Goal: Task Accomplishment & Management: Manage account settings

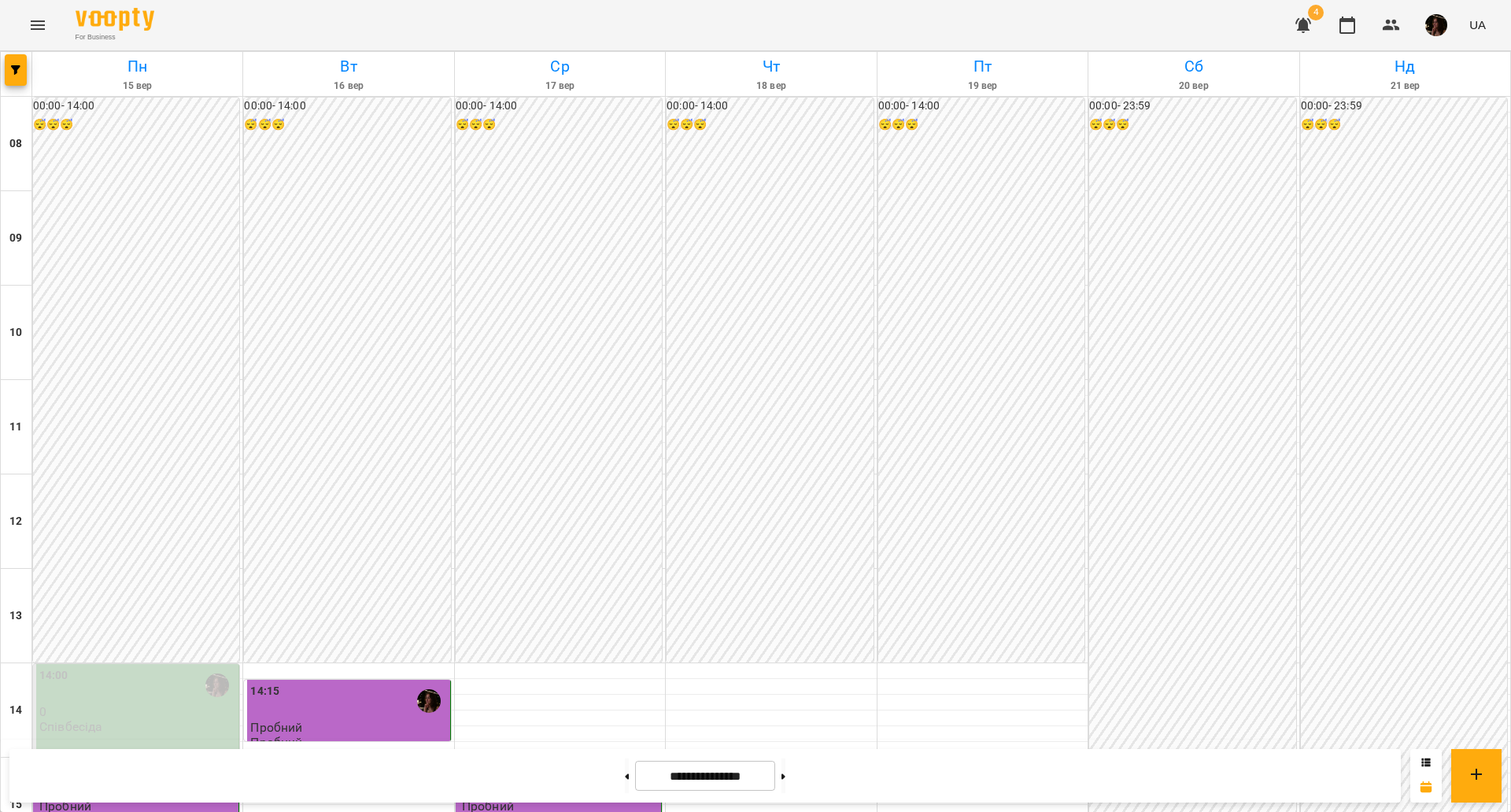
scroll to position [580, 0]
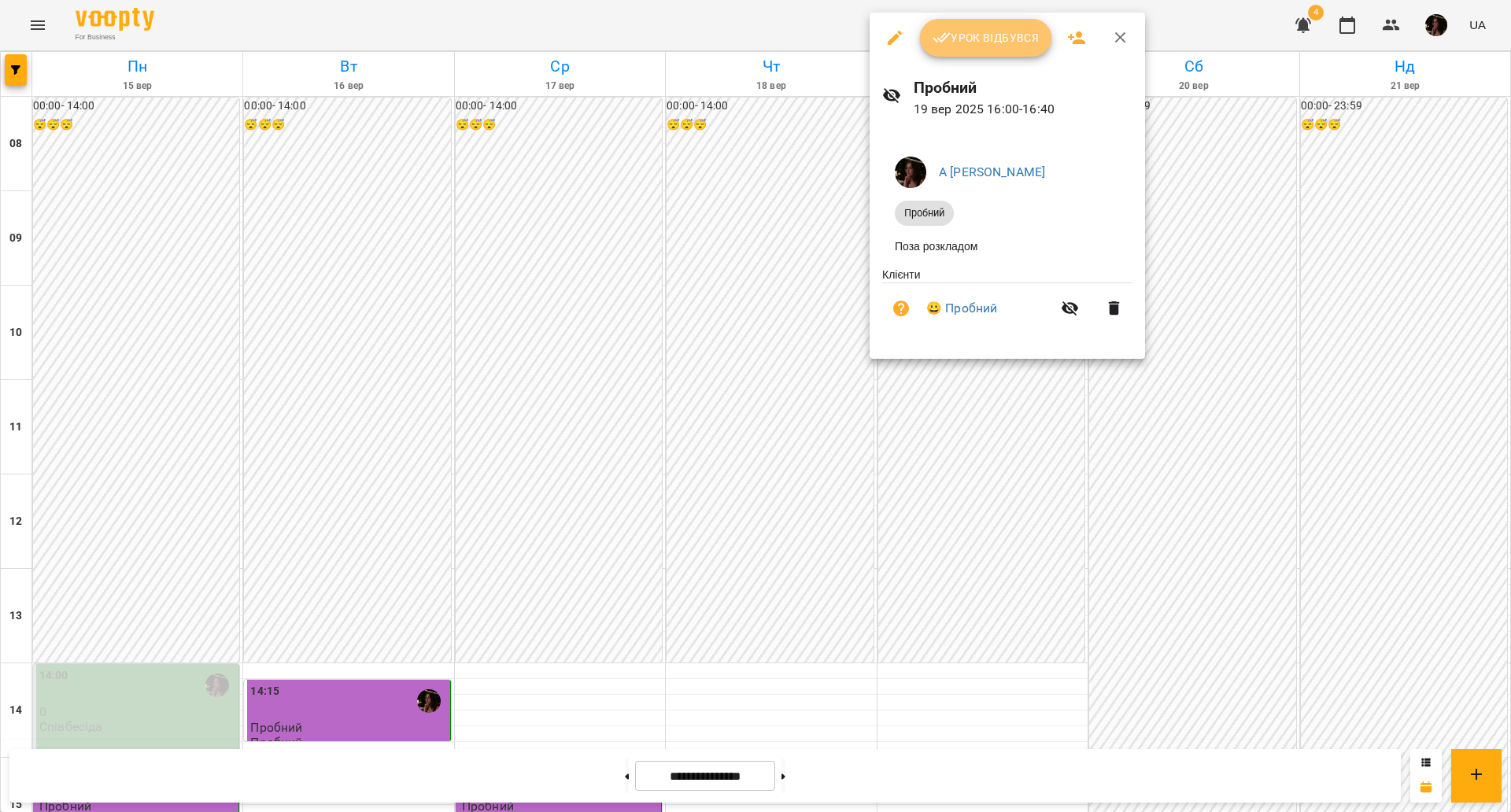
click at [1015, 51] on button "Урок відбувся" at bounding box center [986, 38] width 132 height 38
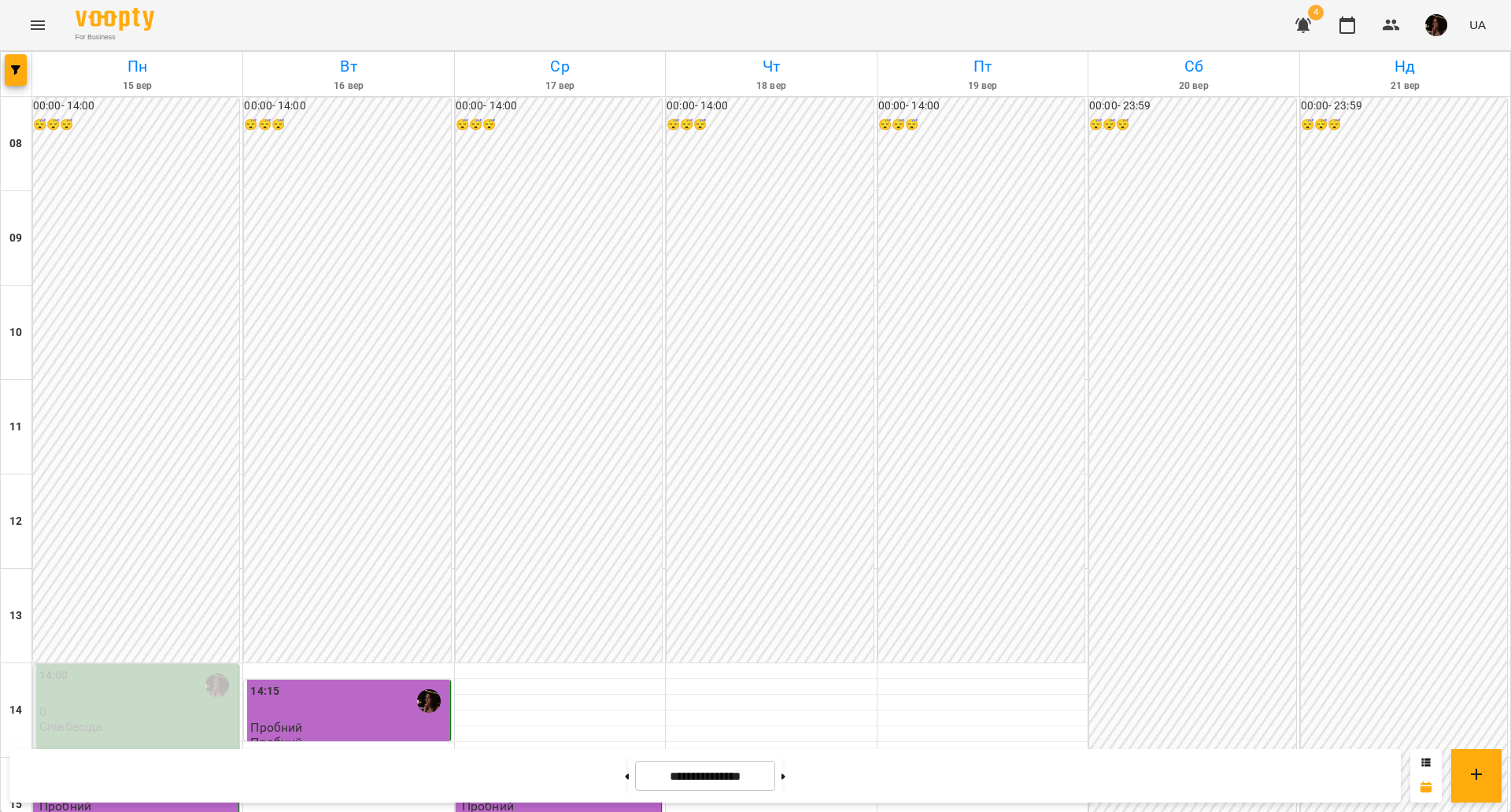
scroll to position [492, 0]
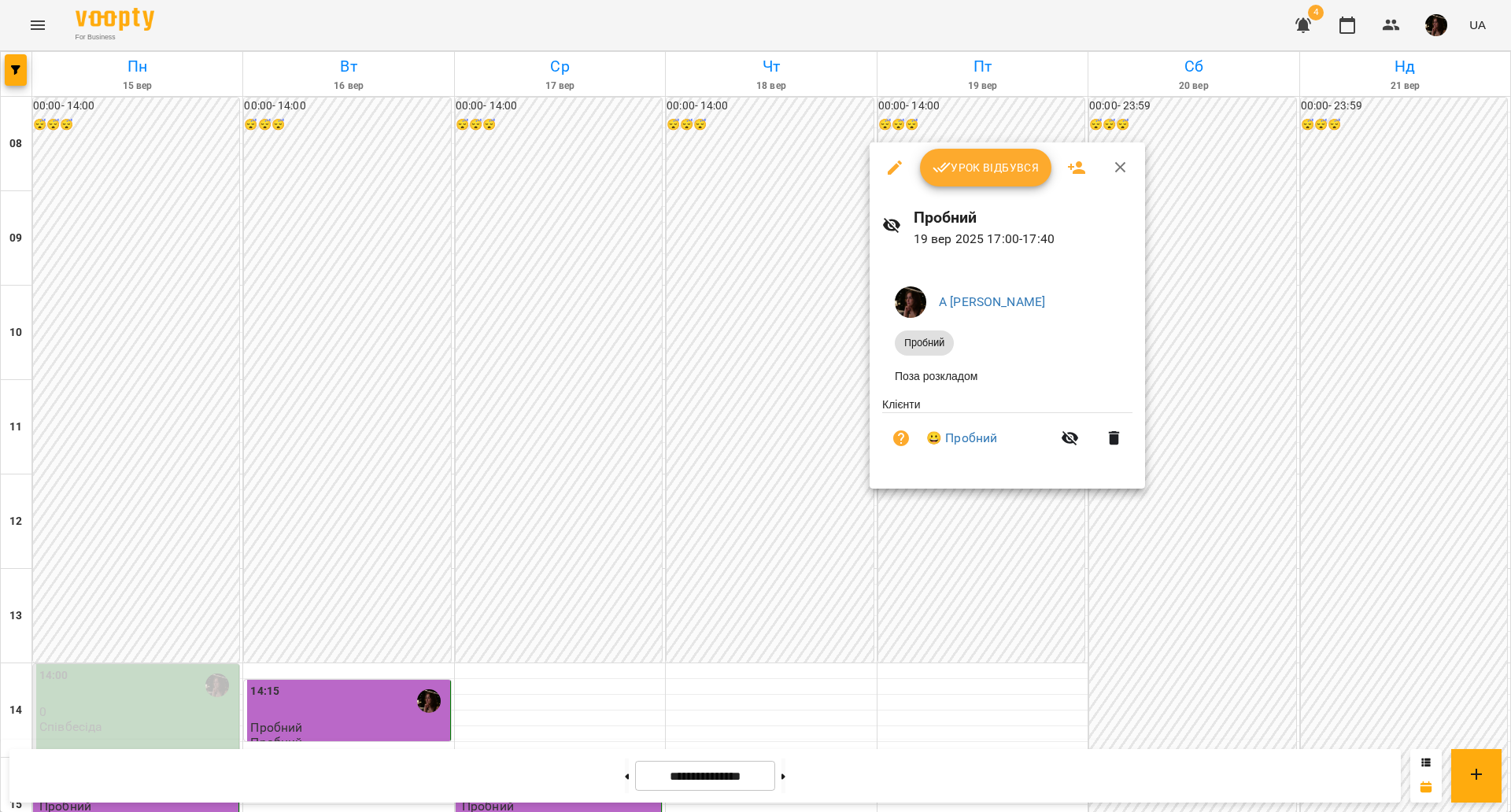
click at [971, 170] on span "Урок відбувся" at bounding box center [986, 168] width 107 height 19
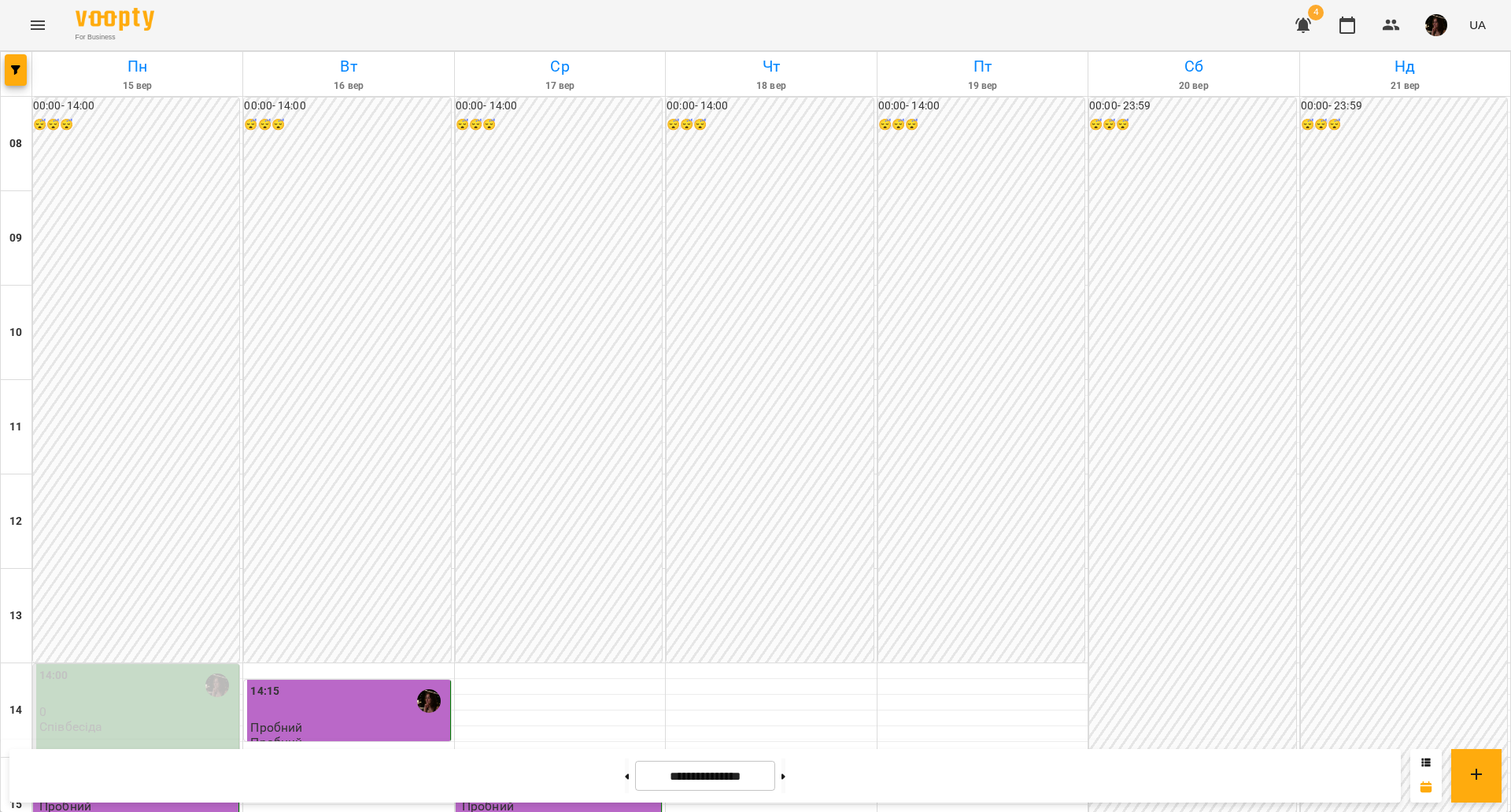
scroll to position [678, 0]
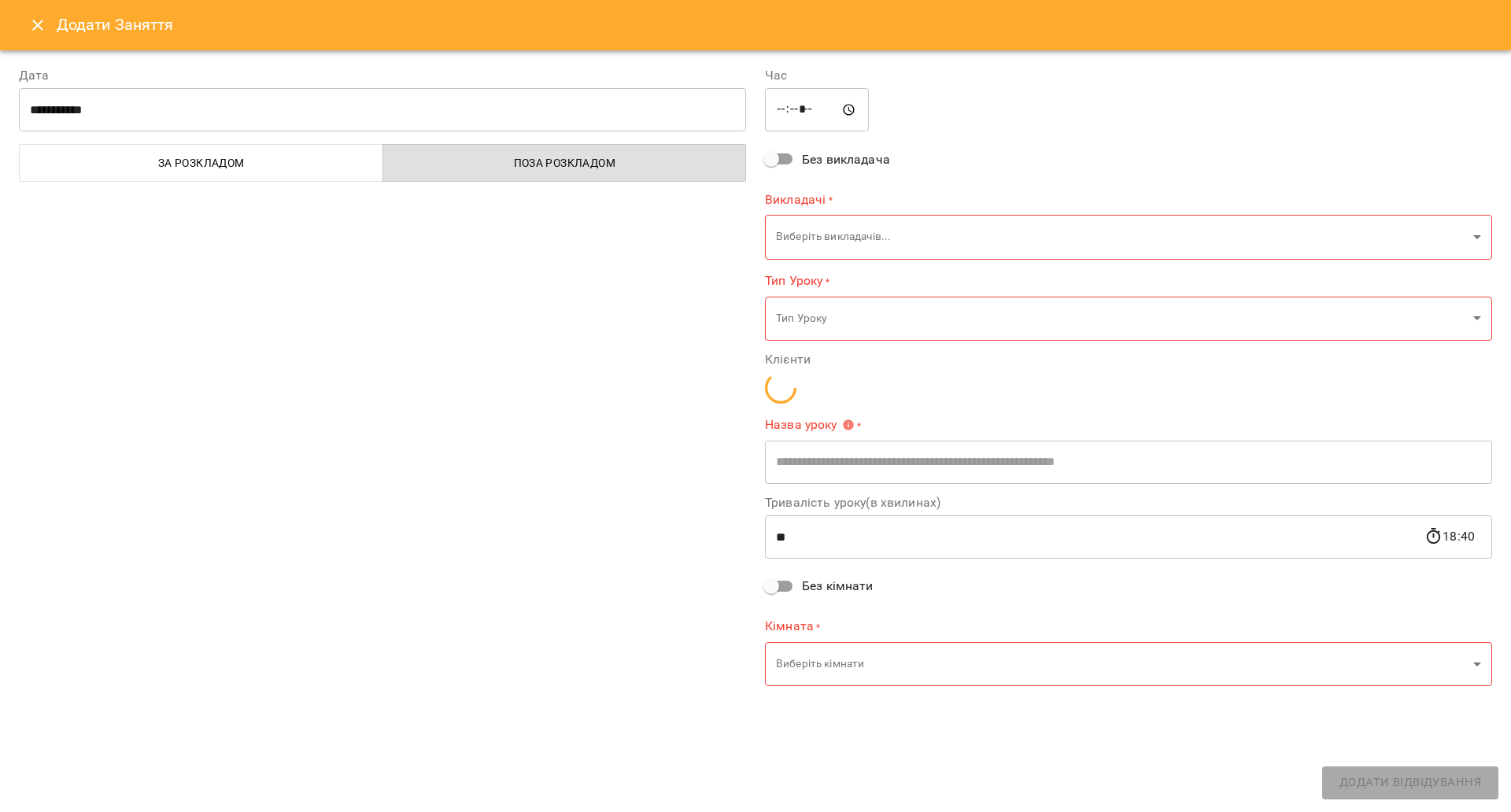
type input "**********"
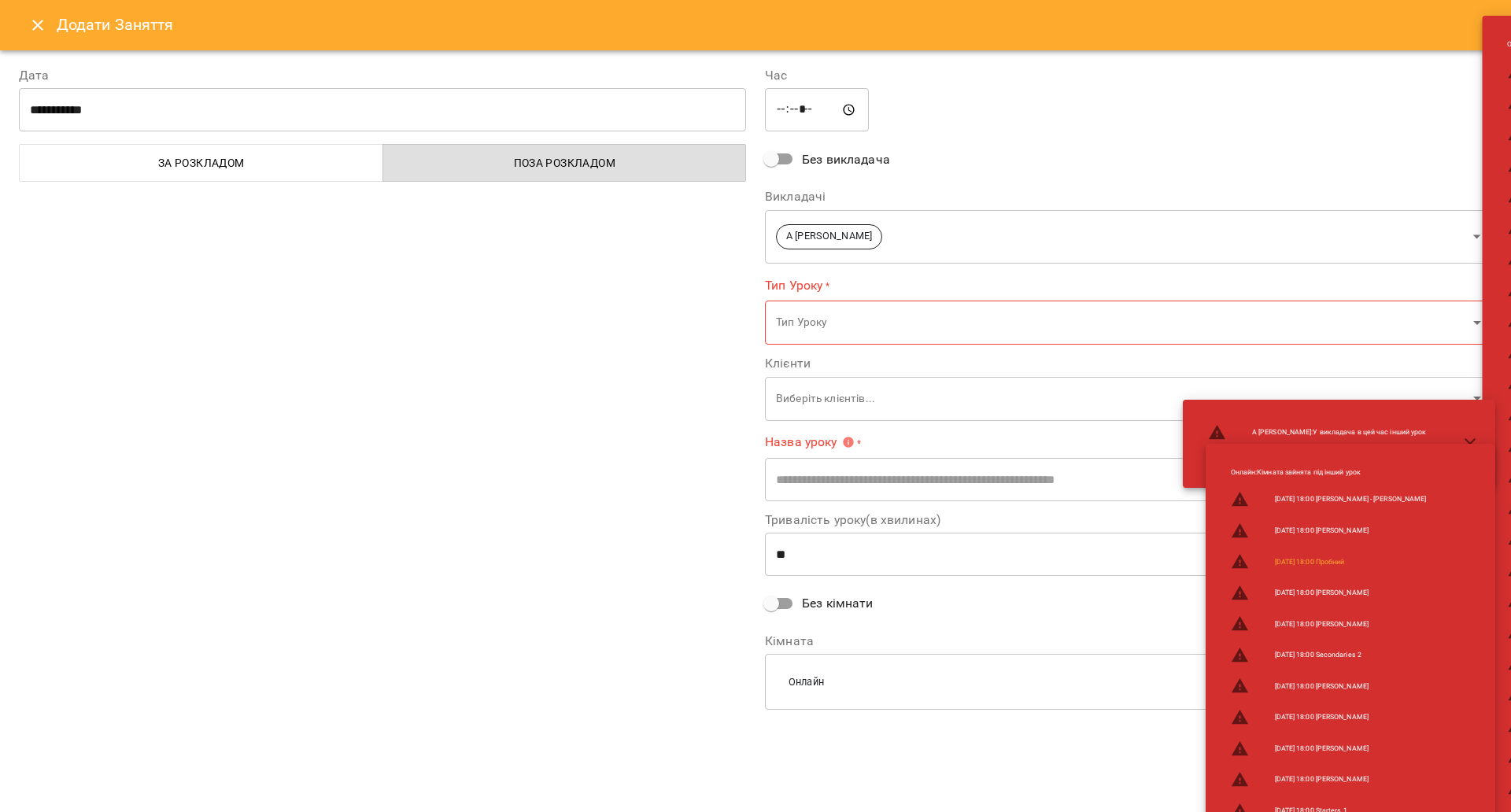
click at [43, 24] on icon "Close" at bounding box center [38, 25] width 19 height 19
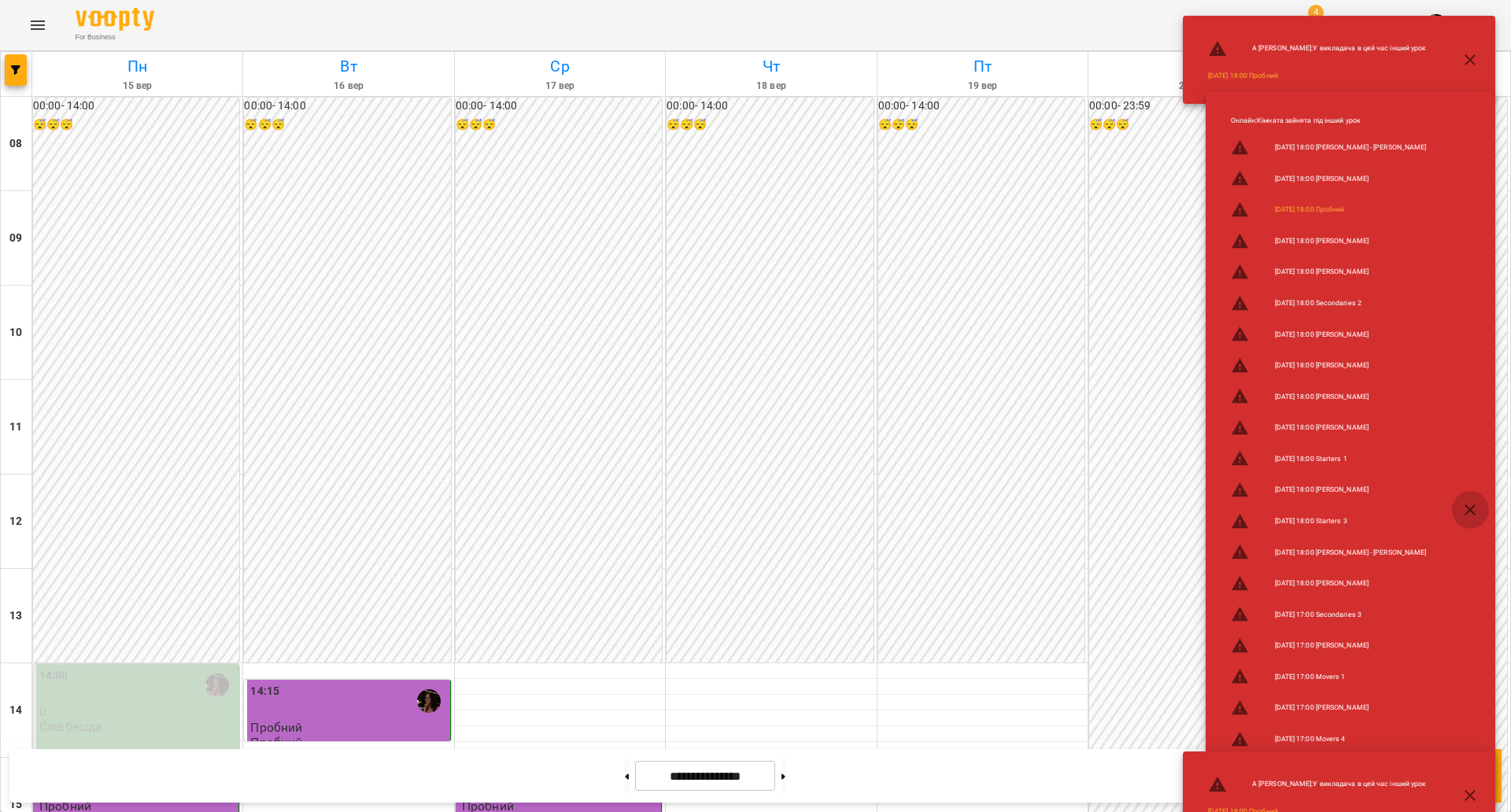
click at [1481, 508] on button "button" at bounding box center [1471, 510] width 38 height 38
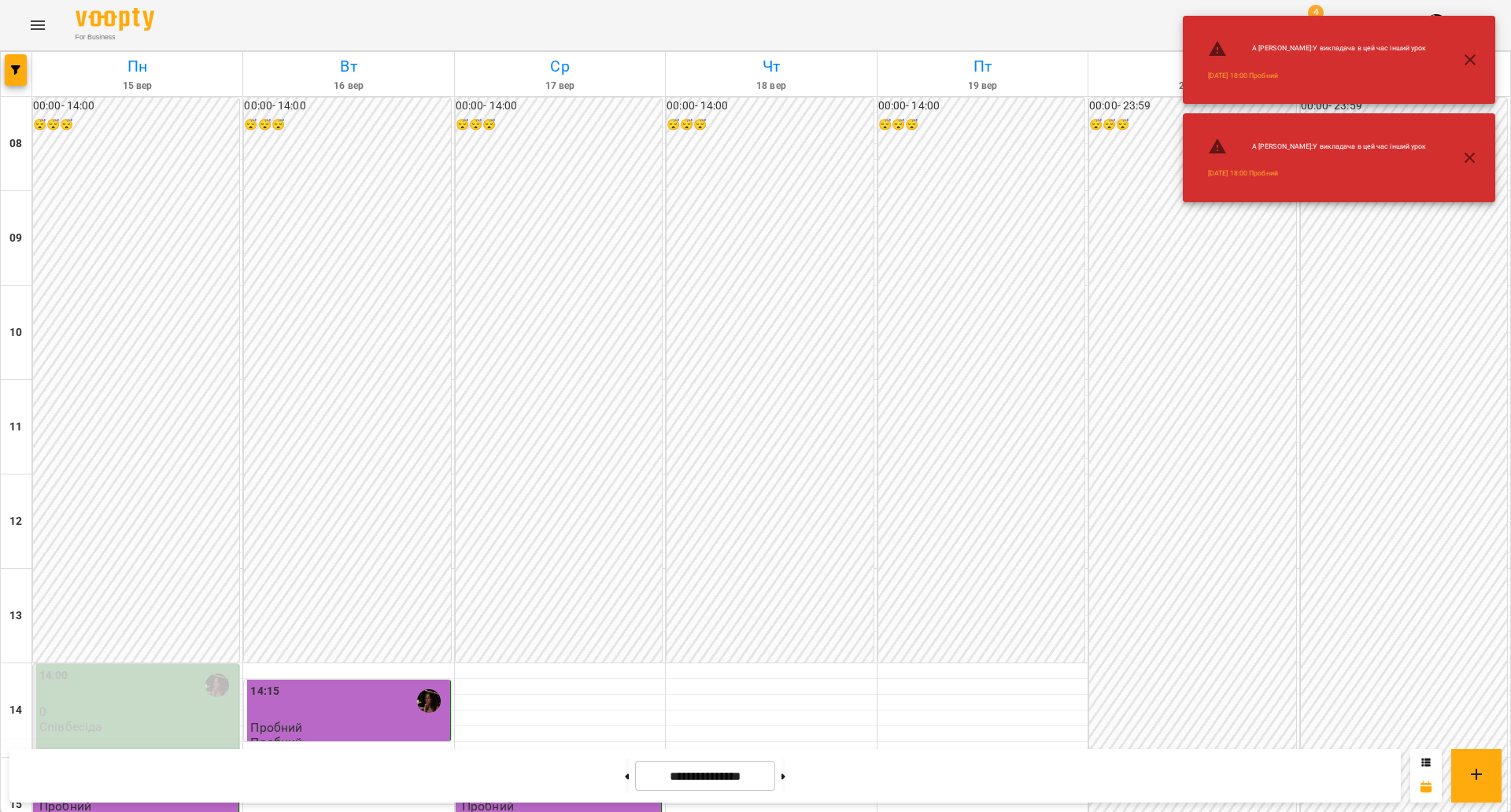
click at [1459, 60] on button "button" at bounding box center [1471, 60] width 38 height 38
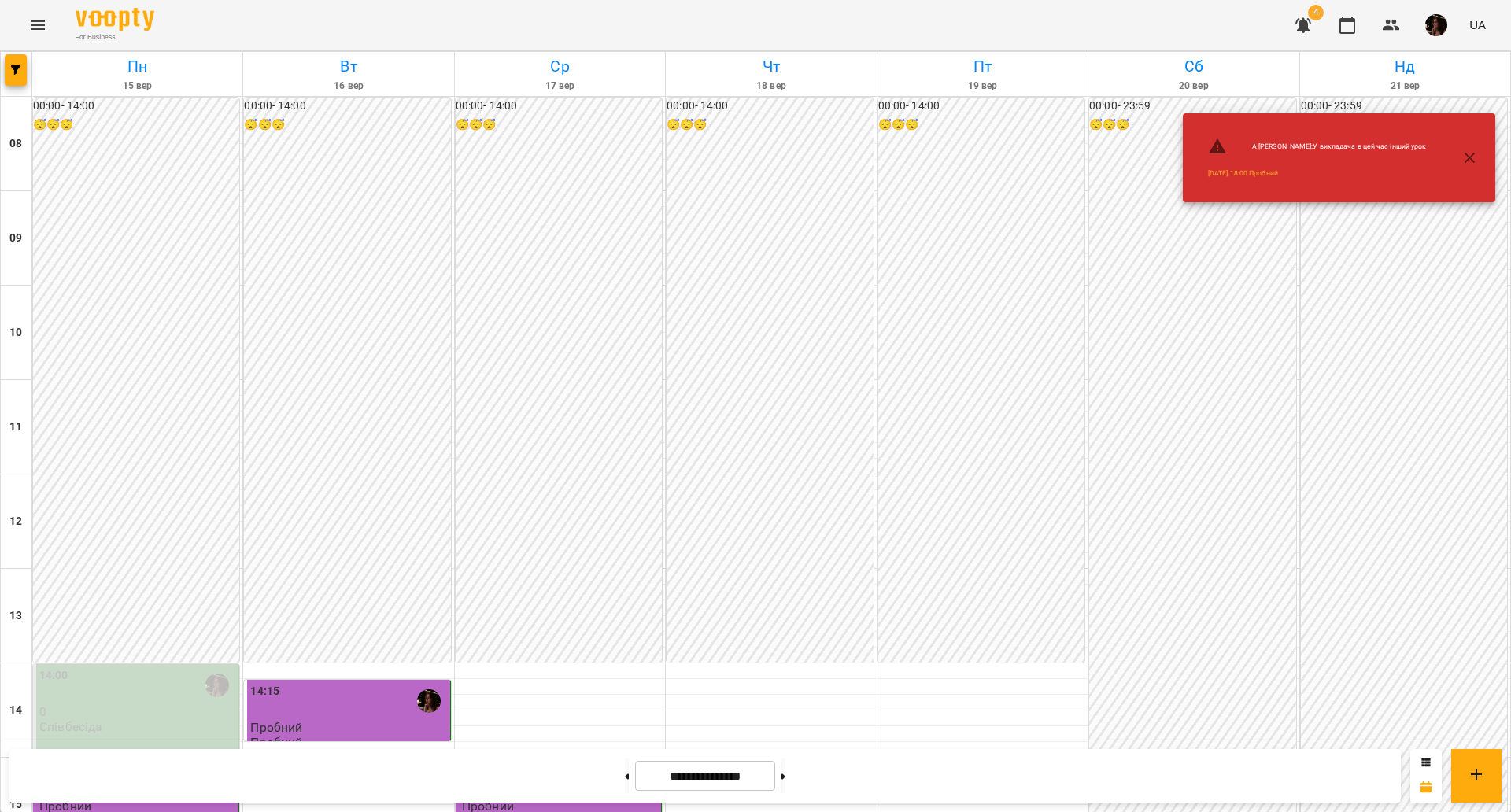
click at [1476, 148] on div "00:00 - 23:59 😴😴😴" at bounding box center [1404, 757] width 206 height 1321
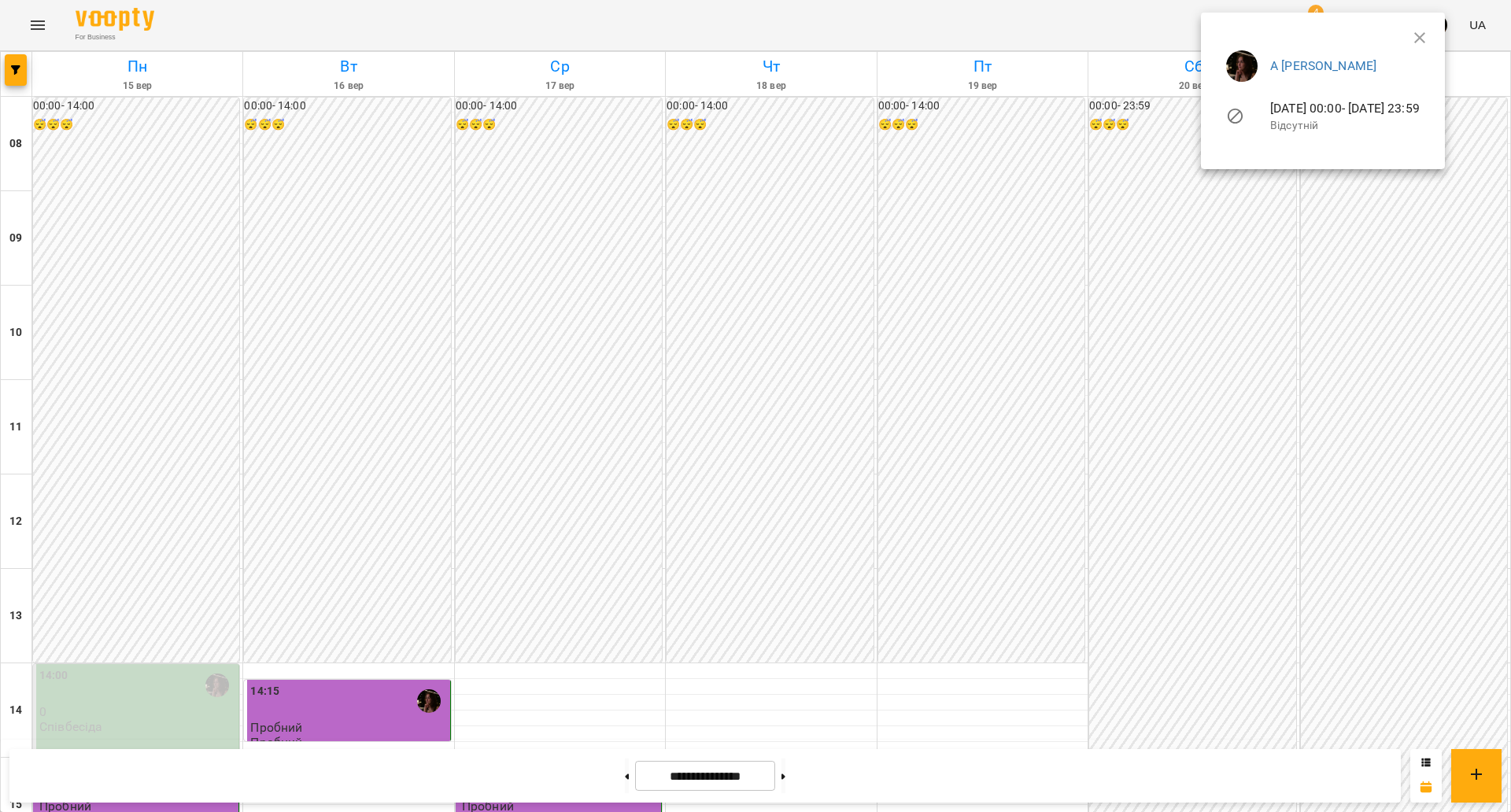
click at [1439, 28] on button "button" at bounding box center [1420, 38] width 38 height 38
